Goal: Task Accomplishment & Management: Manage account settings

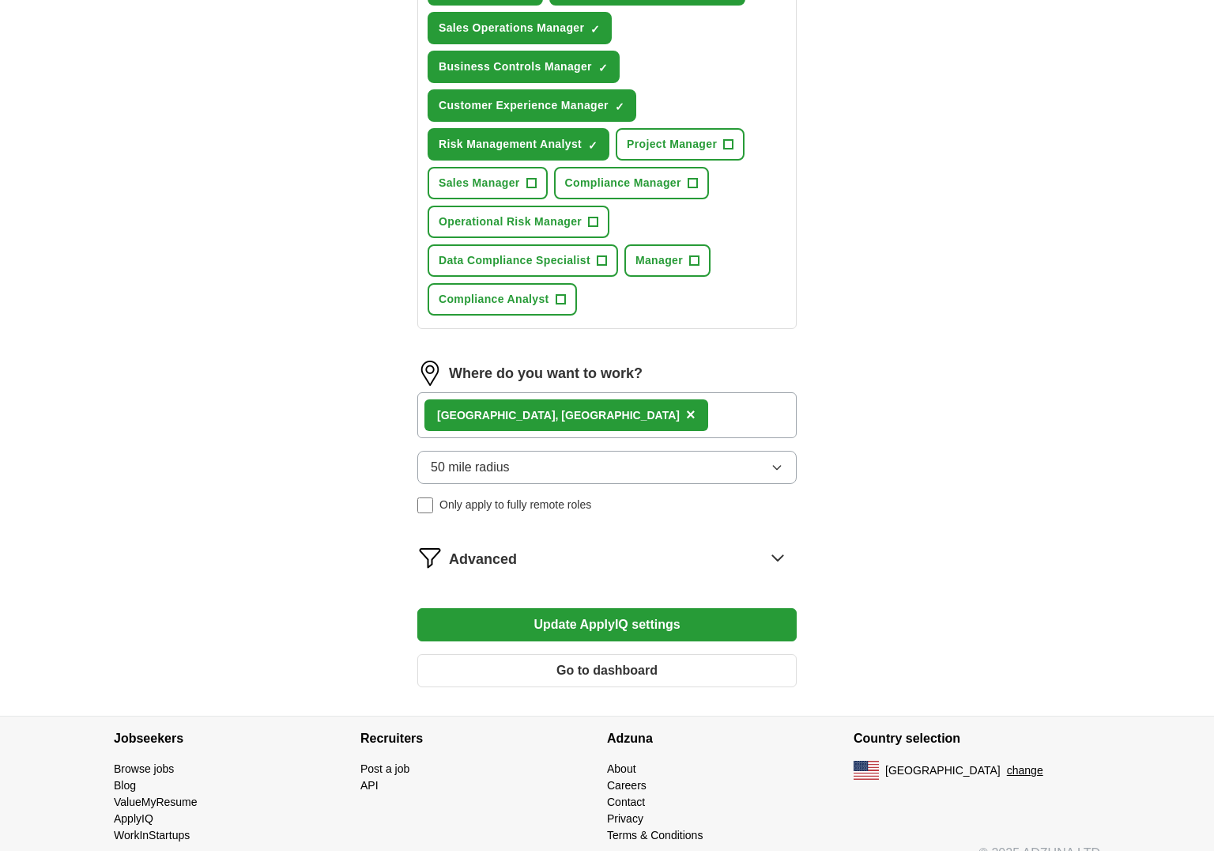
scroll to position [764, 0]
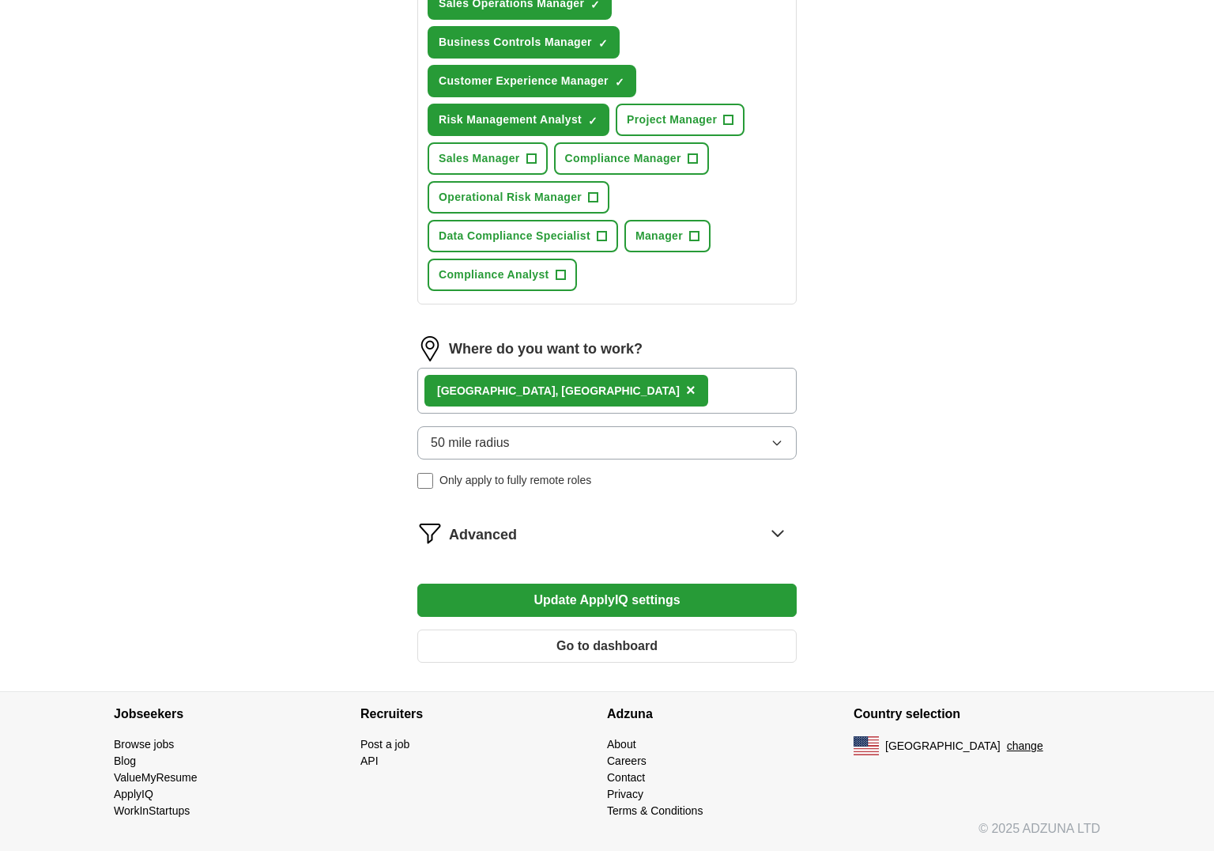
click at [630, 606] on button "Update ApplyIQ settings" at bounding box center [606, 599] width 379 height 33
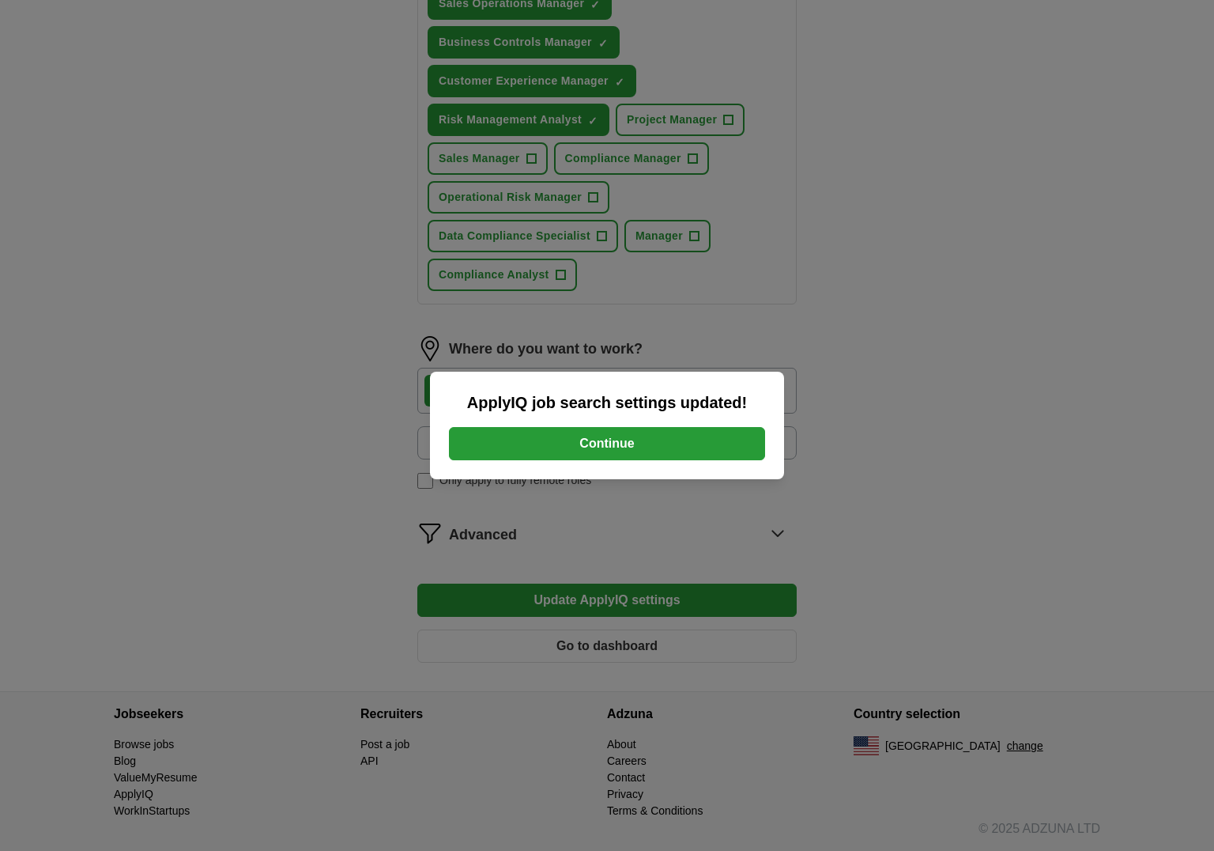
click at [594, 431] on button "Continue" at bounding box center [607, 443] width 316 height 33
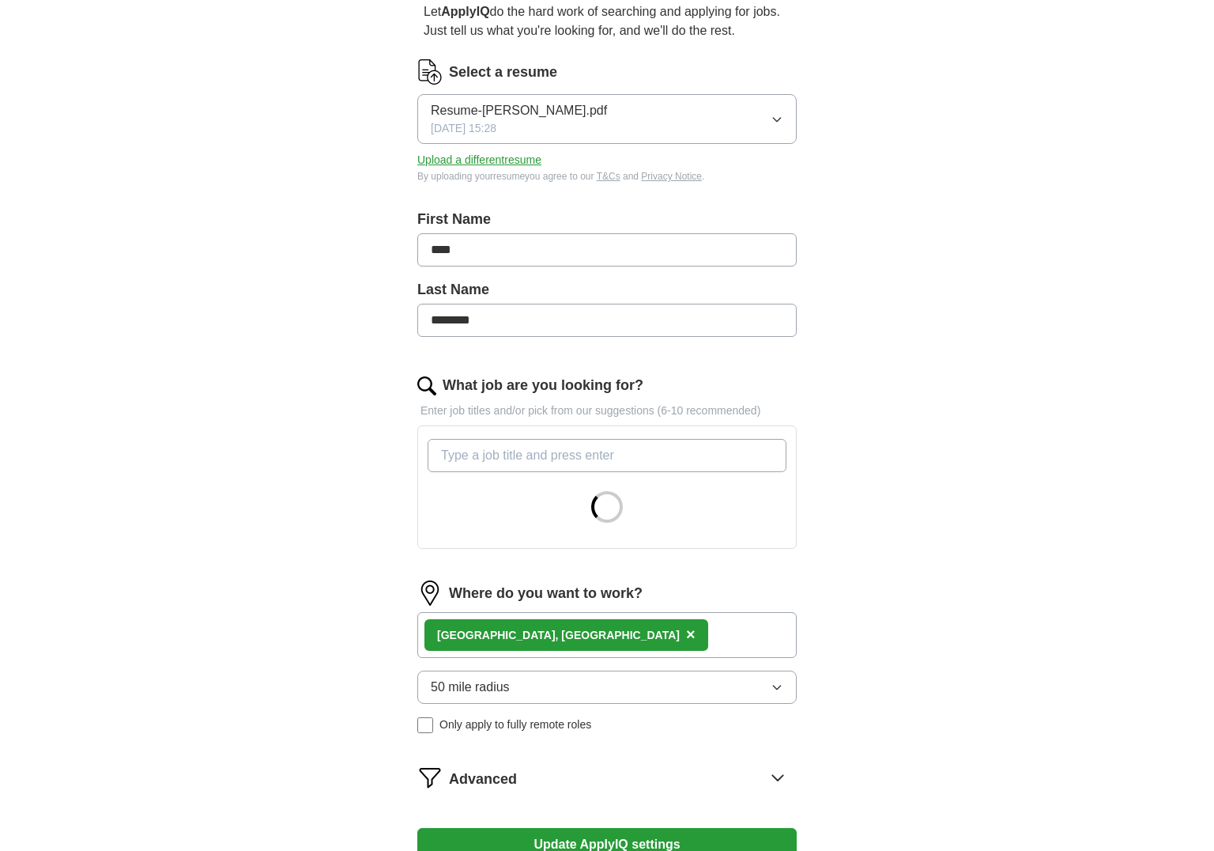
scroll to position [158, 0]
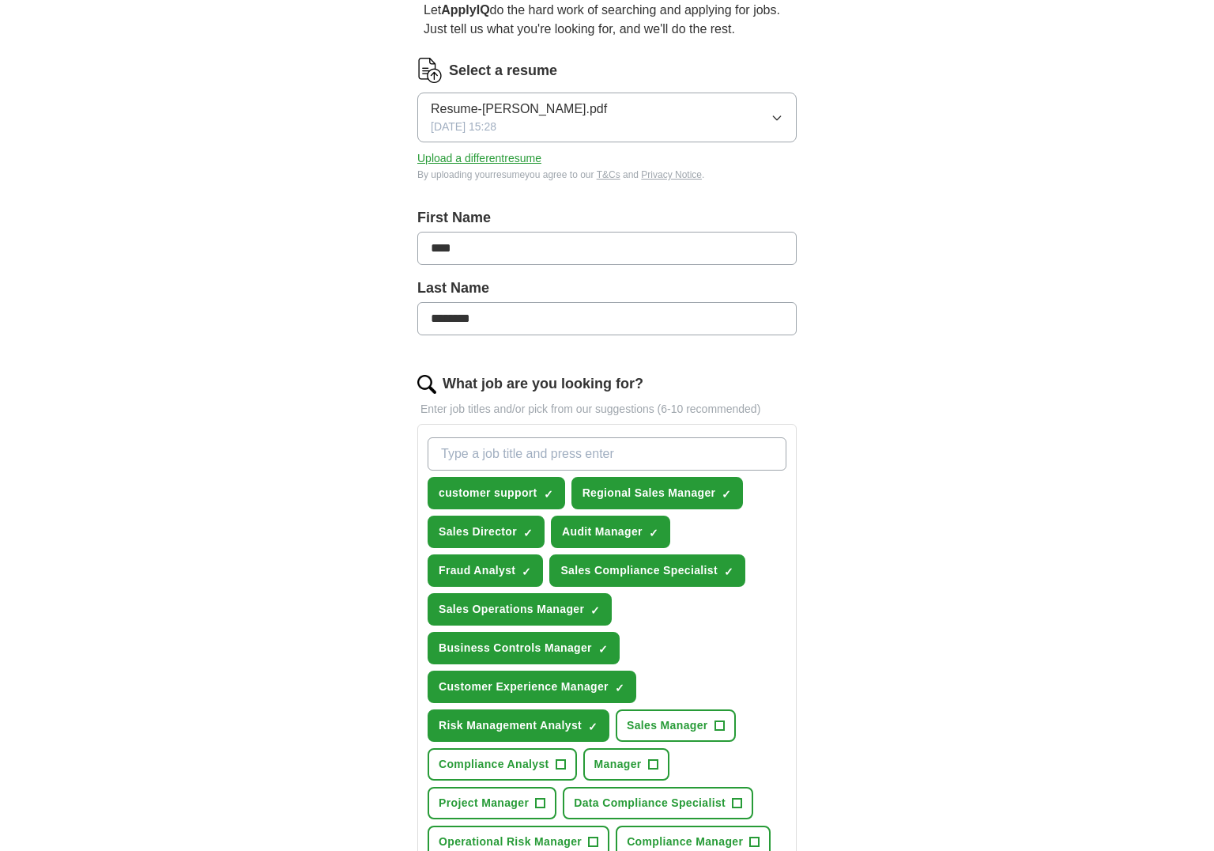
click at [484, 157] on button "Upload a different resume" at bounding box center [479, 158] width 124 height 17
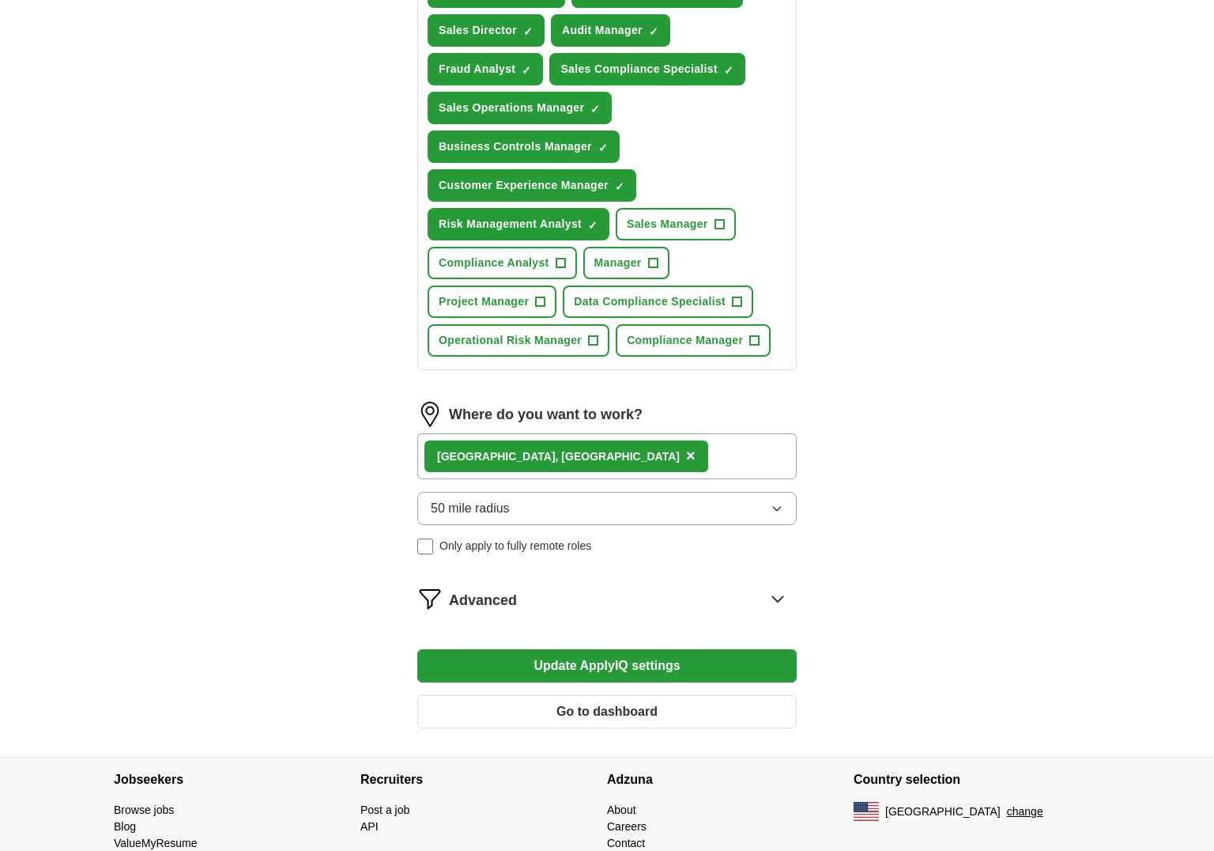
scroll to position [672, 0]
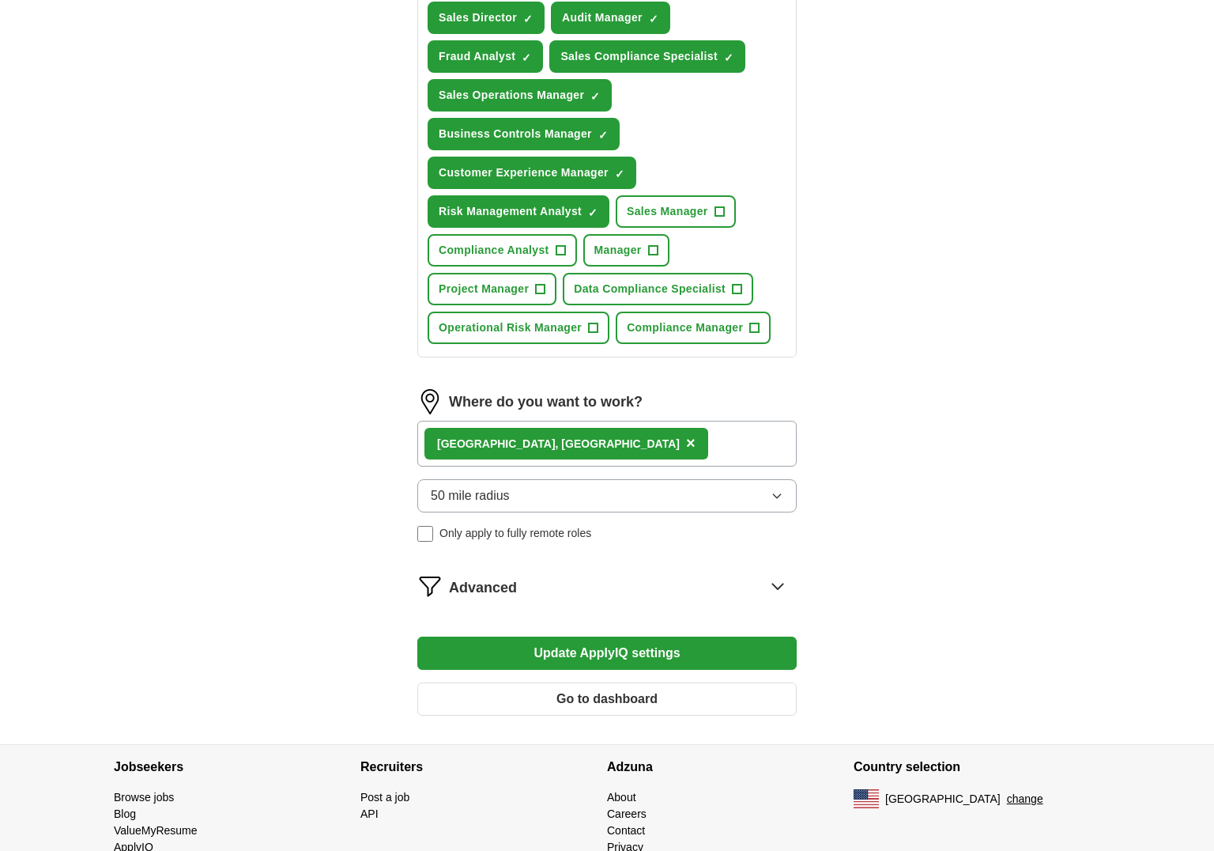
click at [779, 588] on icon at bounding box center [777, 586] width 10 height 6
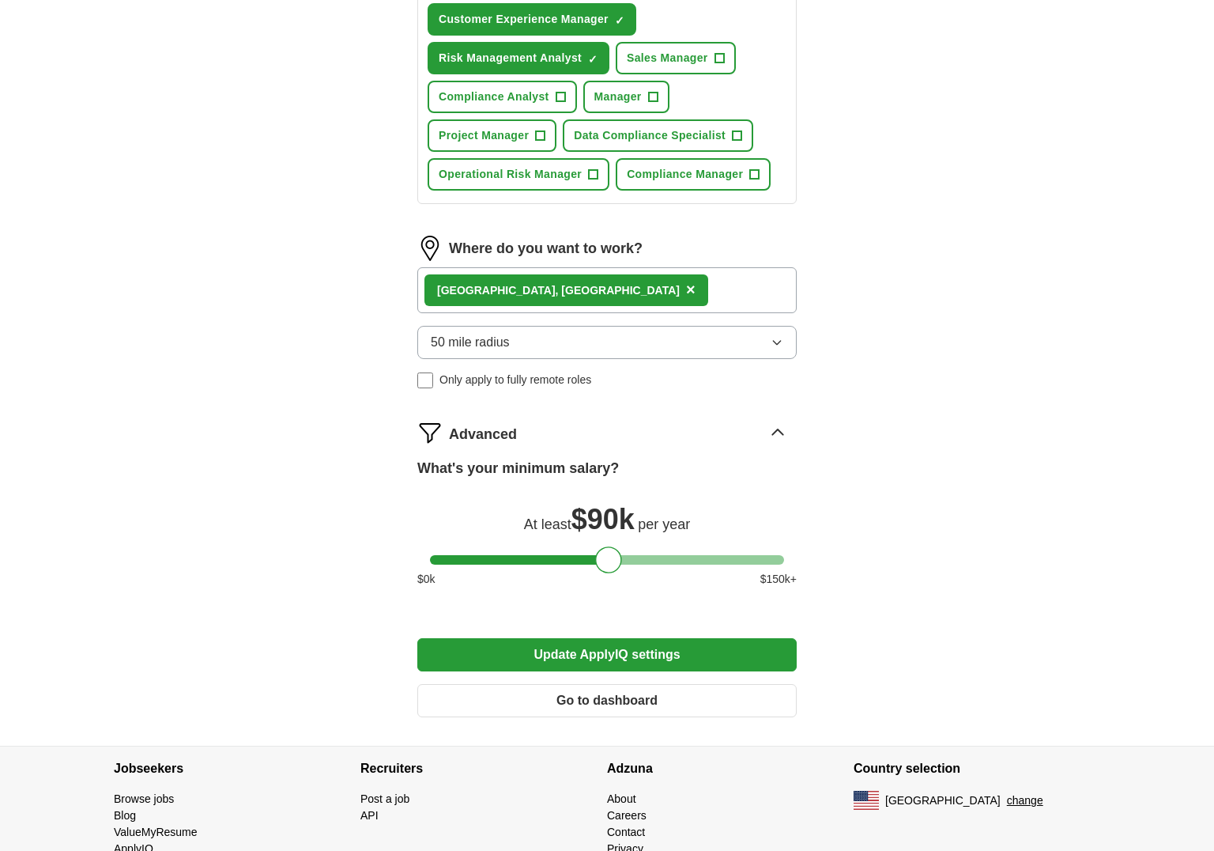
scroll to position [830, 0]
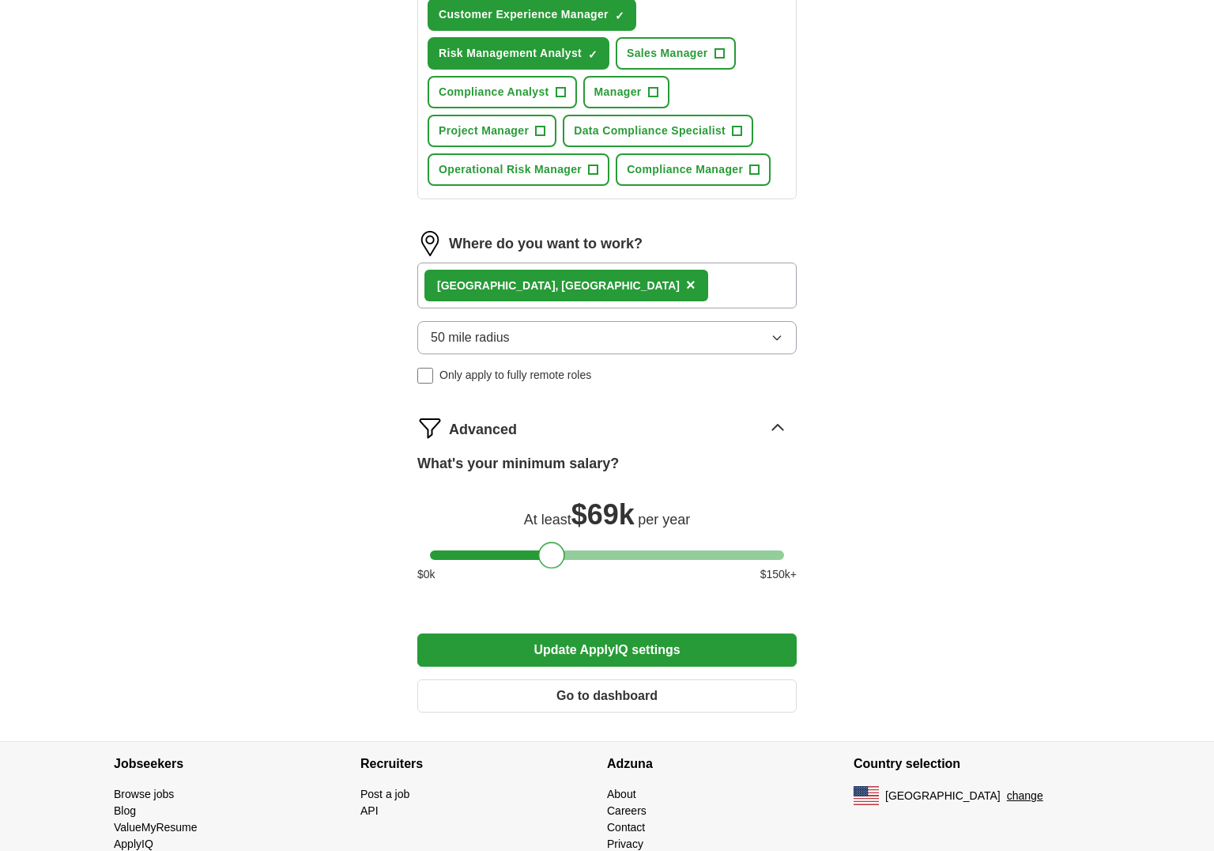
click at [552, 555] on div at bounding box center [607, 554] width 354 height 9
click at [573, 557] on div at bounding box center [607, 554] width 354 height 9
click at [587, 557] on div at bounding box center [607, 554] width 354 height 9
click at [575, 553] on div at bounding box center [587, 555] width 27 height 27
click at [571, 555] on div at bounding box center [607, 554] width 354 height 9
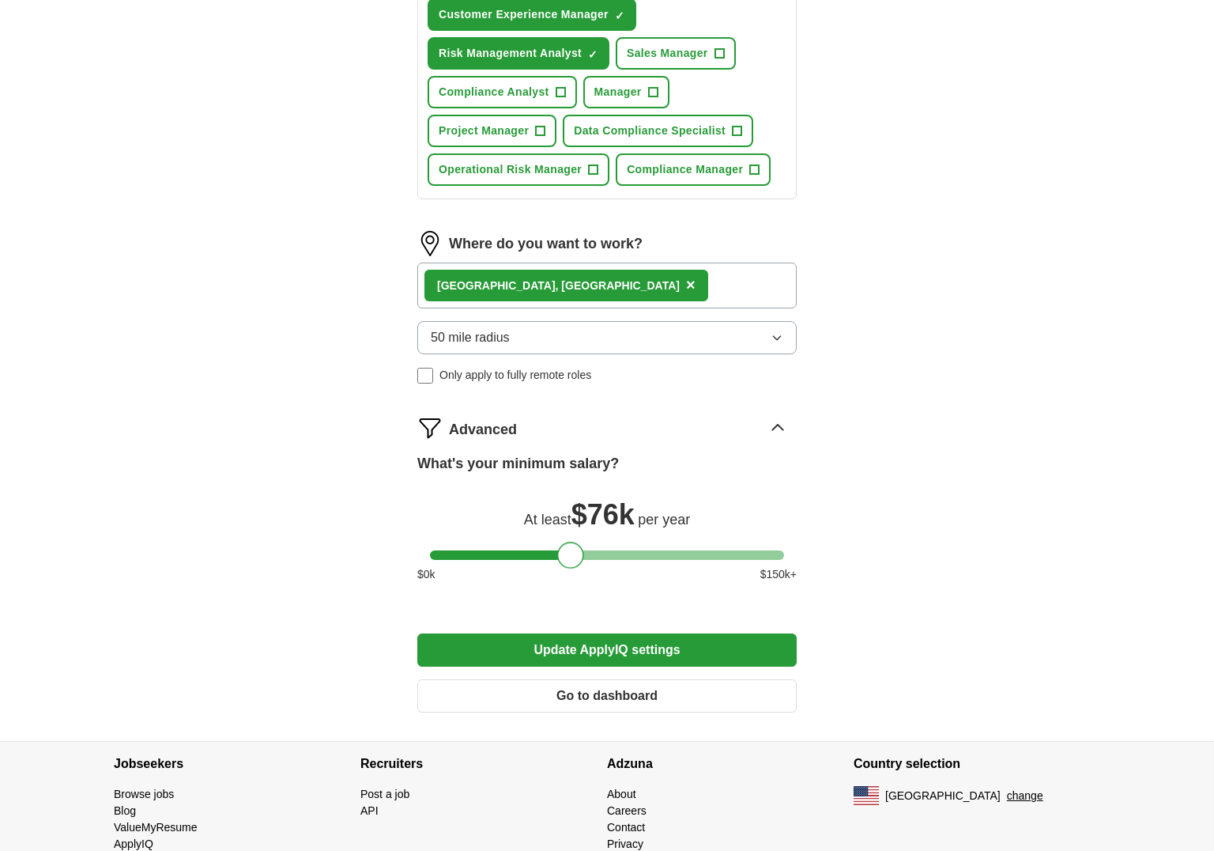
click at [587, 556] on div at bounding box center [607, 554] width 354 height 9
click at [610, 661] on button "Update ApplyIQ settings" at bounding box center [606, 649] width 379 height 33
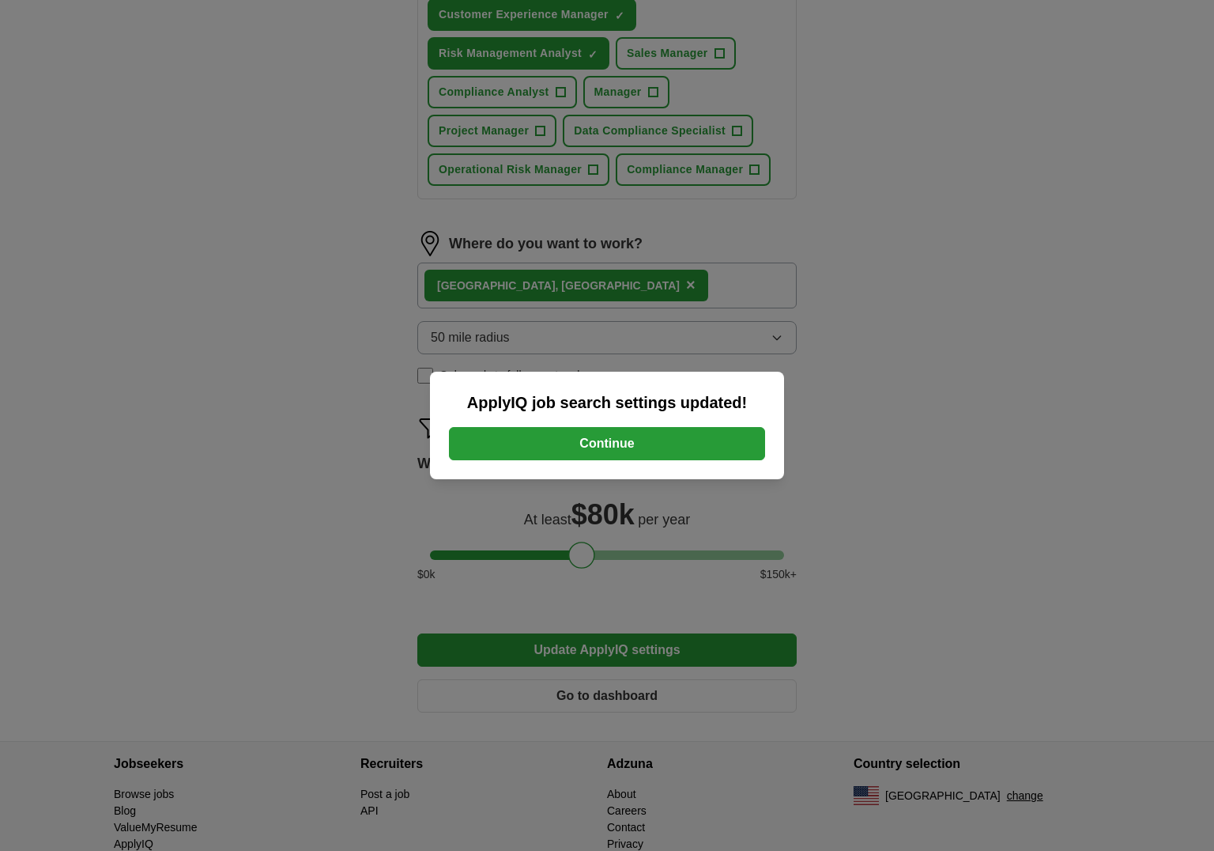
click at [618, 439] on button "Continue" at bounding box center [607, 443] width 316 height 33
